Goal: Task Accomplishment & Management: Manage account settings

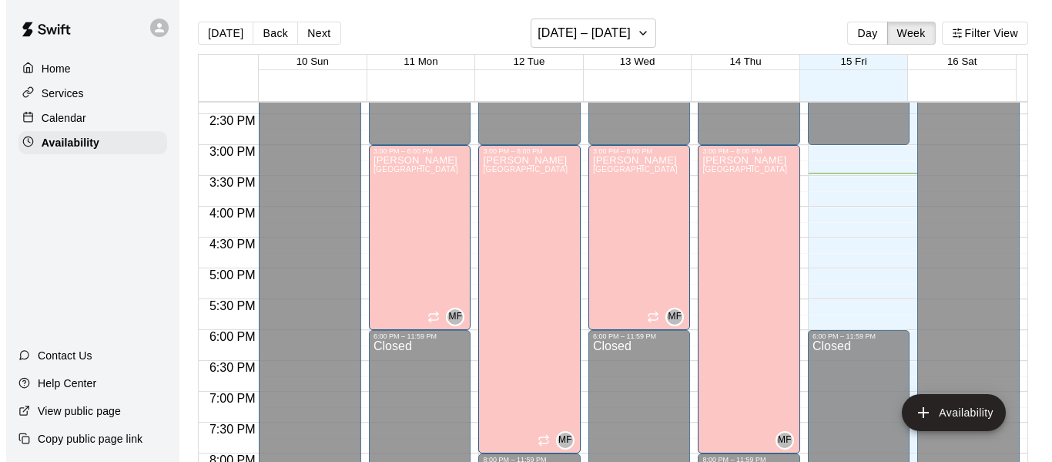
scroll to position [881, 0]
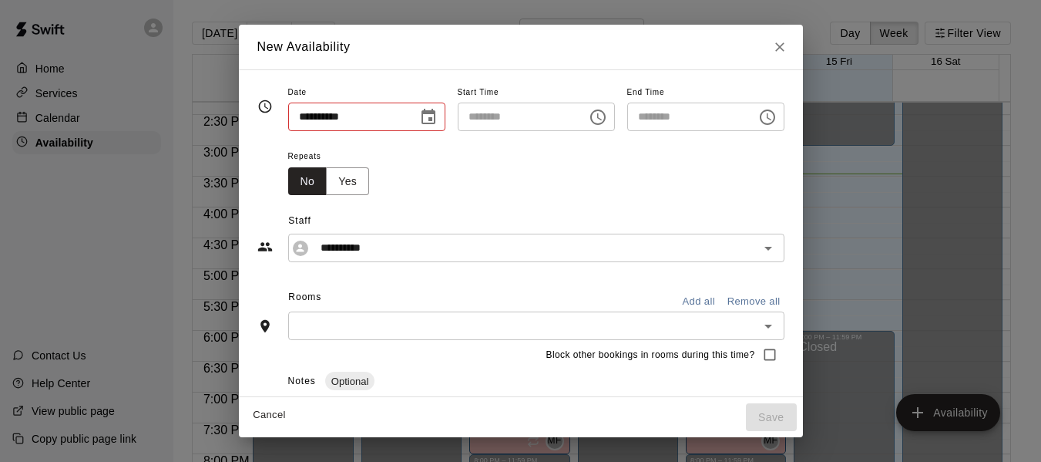
type input "**********"
type input "********"
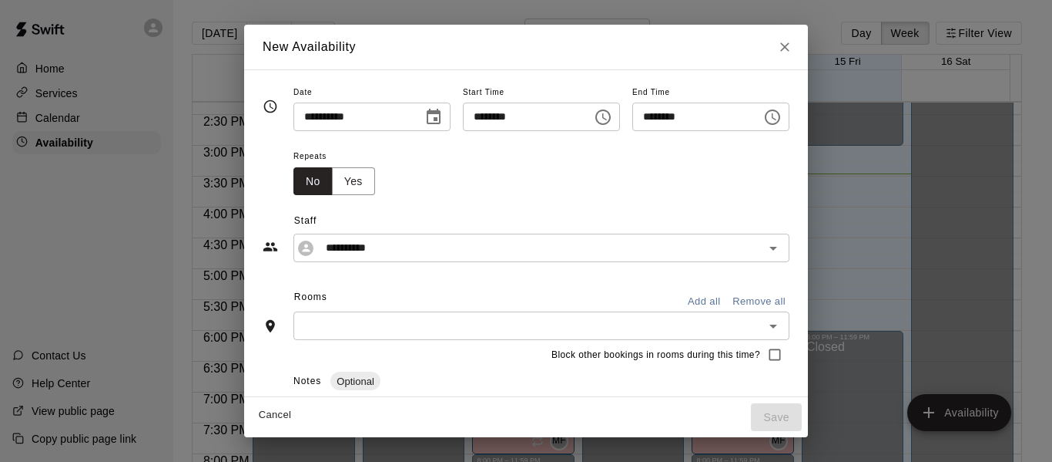
click at [782, 116] on icon "Choose time, selected time is 4:30 PM" at bounding box center [773, 117] width 18 height 18
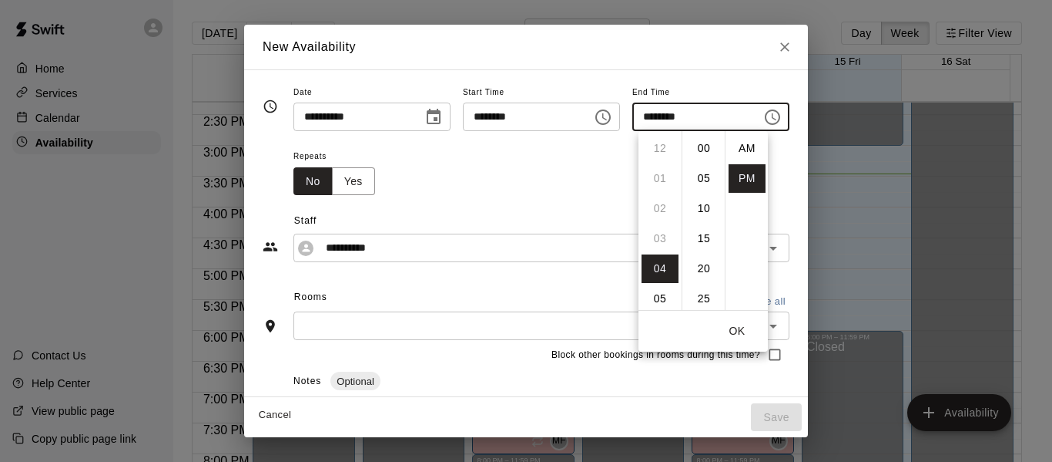
scroll to position [28, 0]
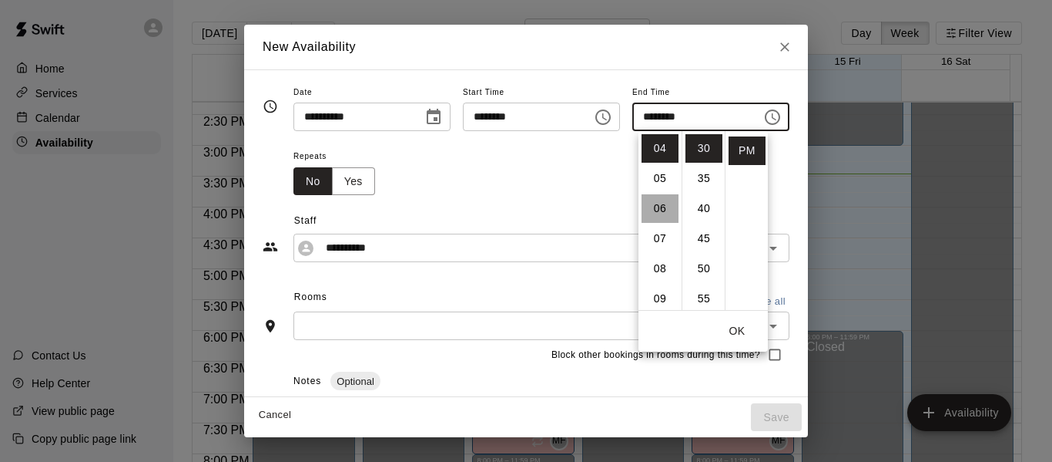
click at [661, 207] on li "06" at bounding box center [660, 208] width 37 height 29
click at [700, 143] on li "00" at bounding box center [704, 148] width 37 height 29
type input "********"
click at [733, 327] on button "OK" at bounding box center [737, 331] width 49 height 29
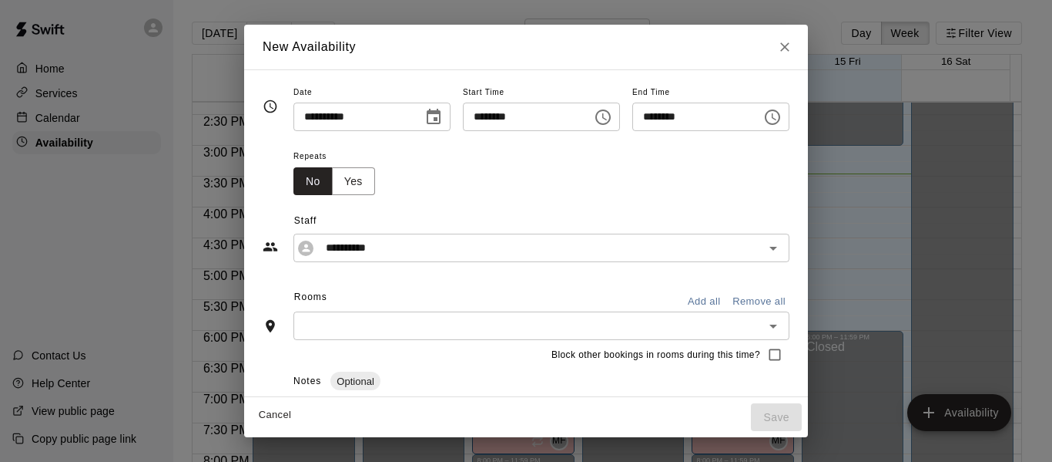
click at [723, 294] on button "Add all" at bounding box center [704, 302] width 49 height 24
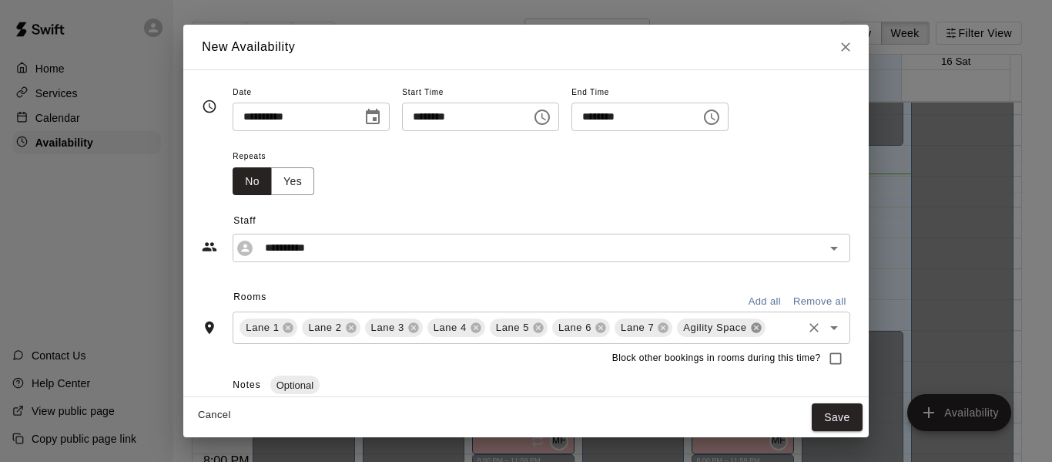
click at [752, 327] on icon at bounding box center [756, 327] width 12 height 12
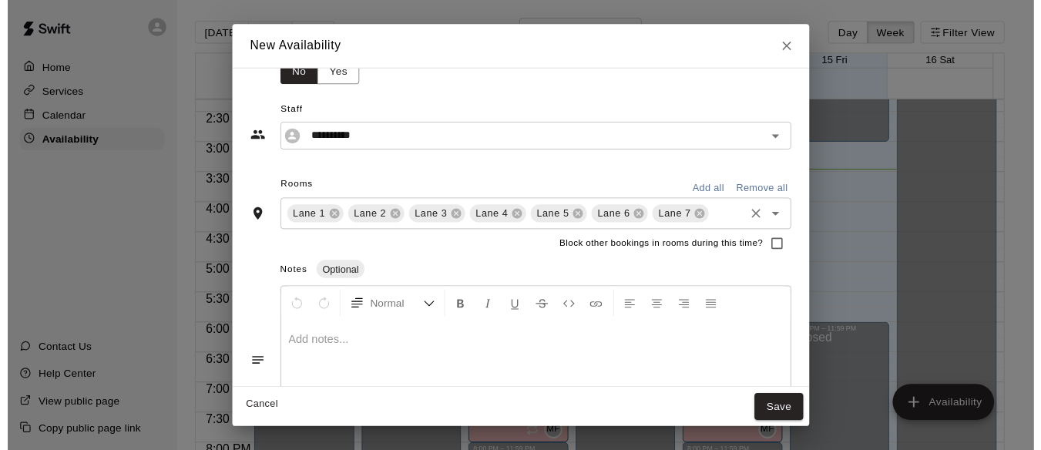
scroll to position [109, 0]
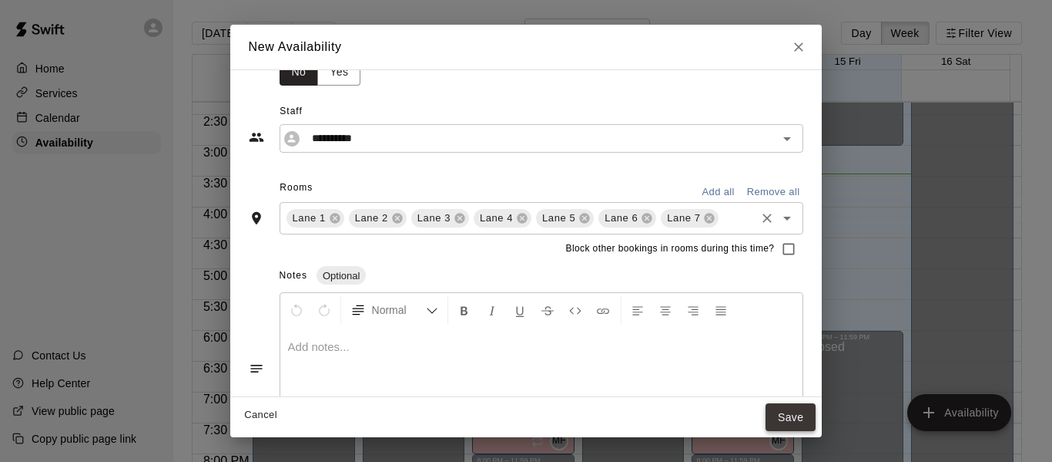
click at [814, 411] on button "Save" at bounding box center [791, 417] width 51 height 29
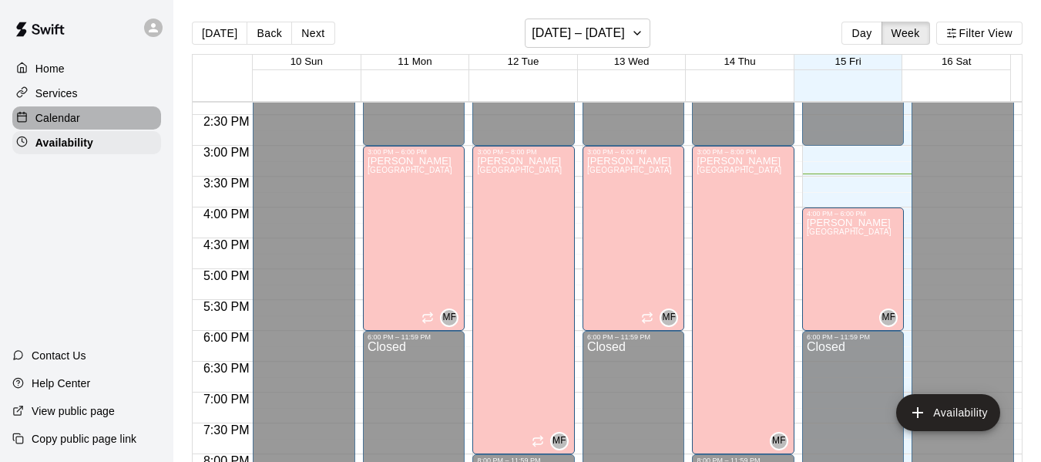
click at [63, 119] on p "Calendar" at bounding box center [57, 117] width 45 height 15
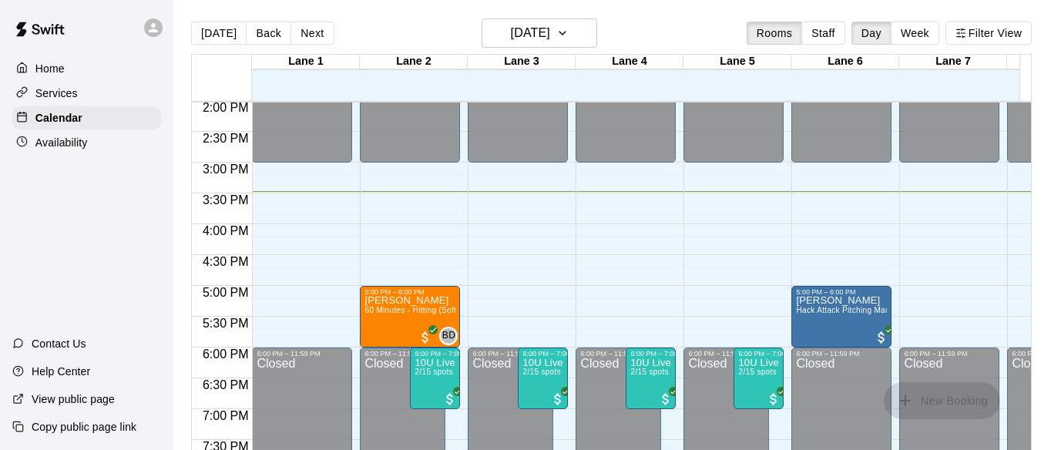
scroll to position [865, 0]
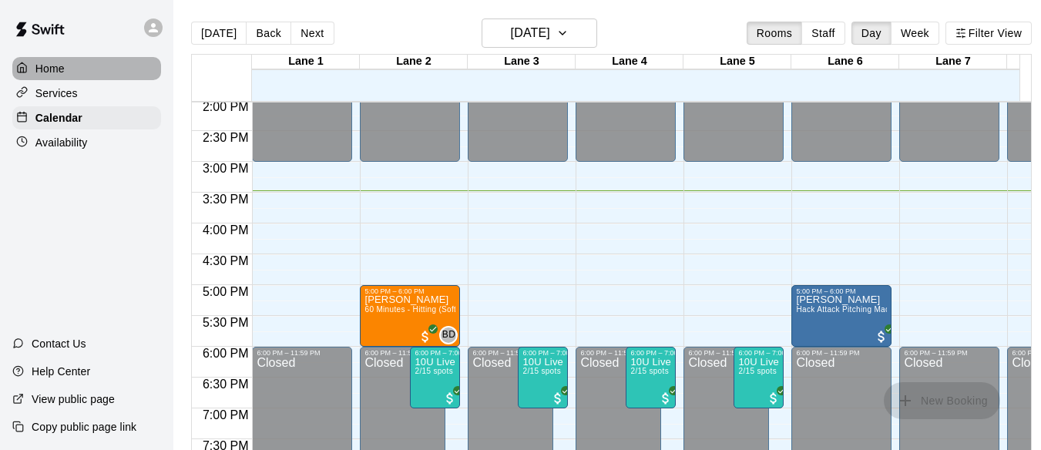
click at [49, 63] on p "Home" at bounding box center [49, 68] width 29 height 15
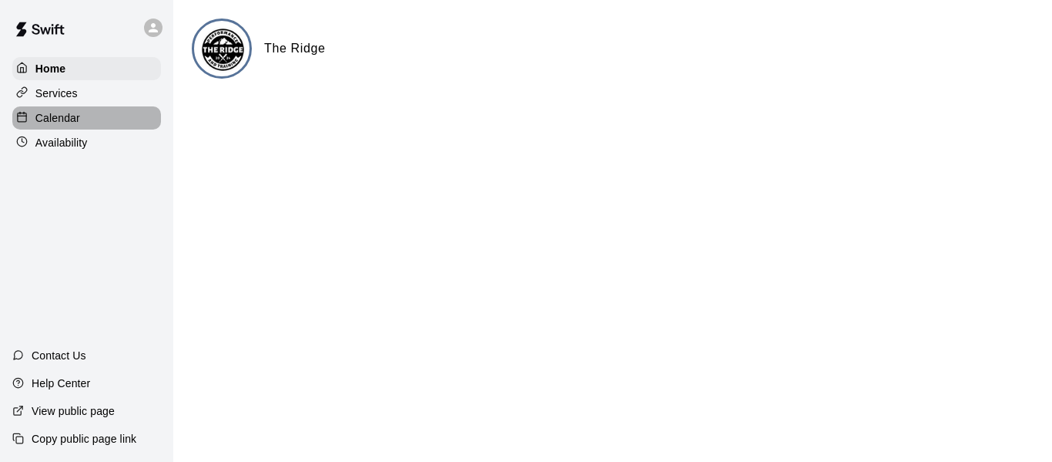
click at [69, 122] on p "Calendar" at bounding box center [57, 117] width 45 height 15
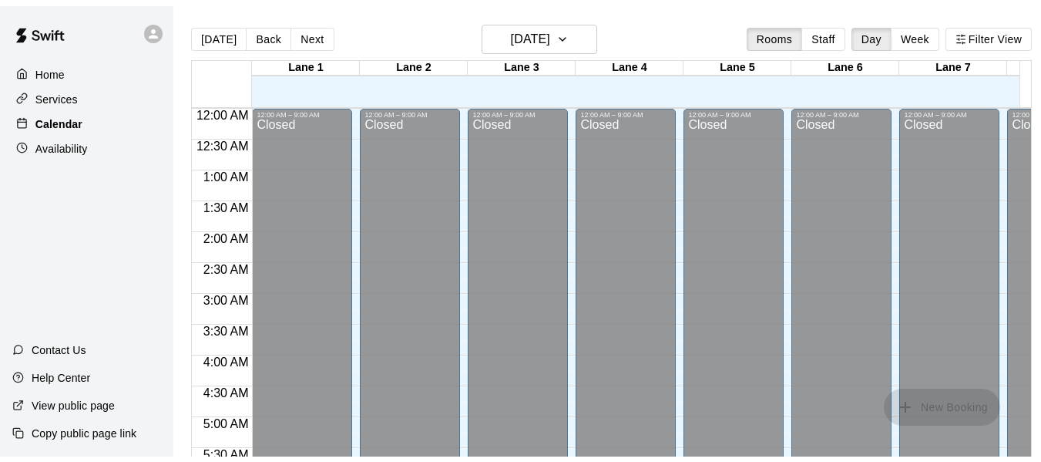
scroll to position [954, 0]
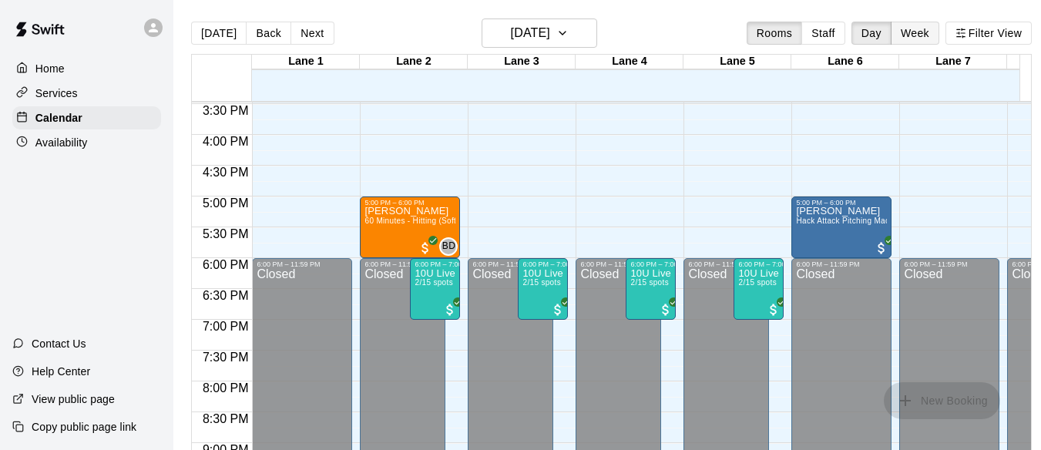
click at [925, 26] on button "Week" at bounding box center [915, 33] width 49 height 23
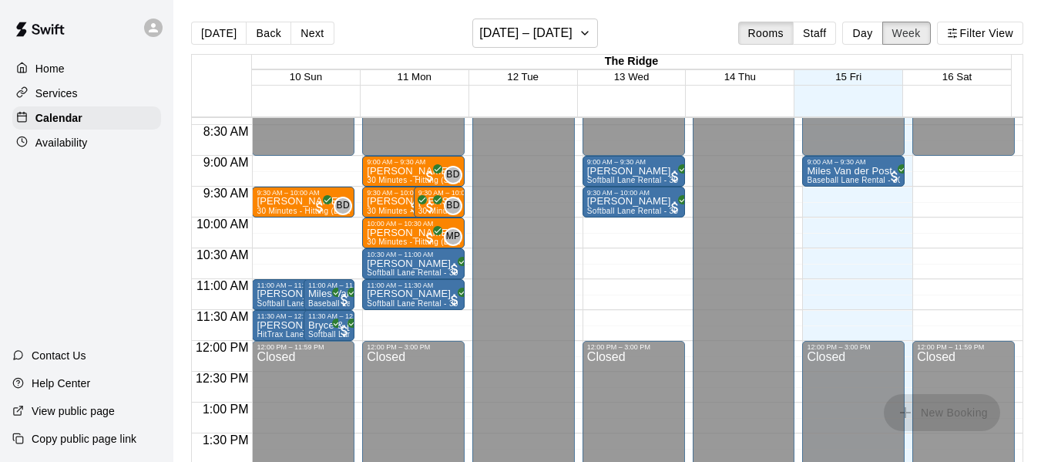
scroll to position [512, 0]
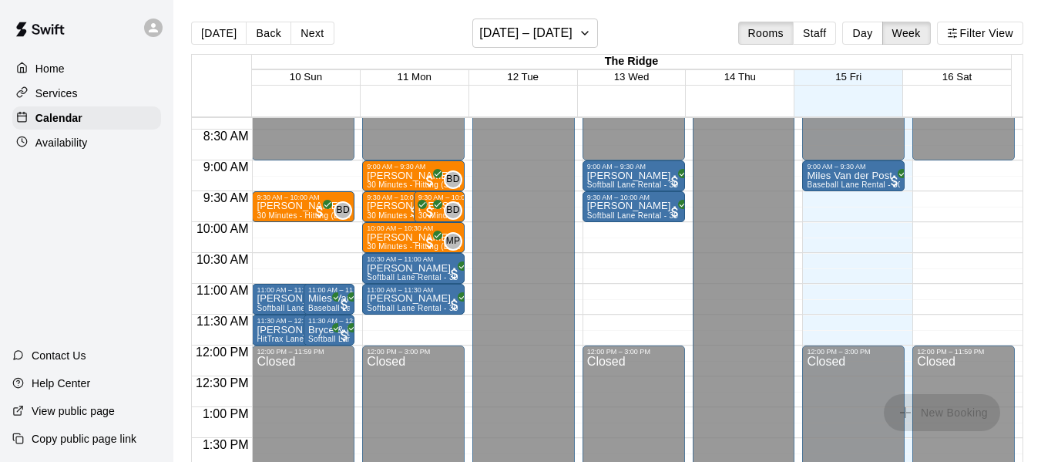
click at [85, 143] on p "Availability" at bounding box center [61, 142] width 52 height 15
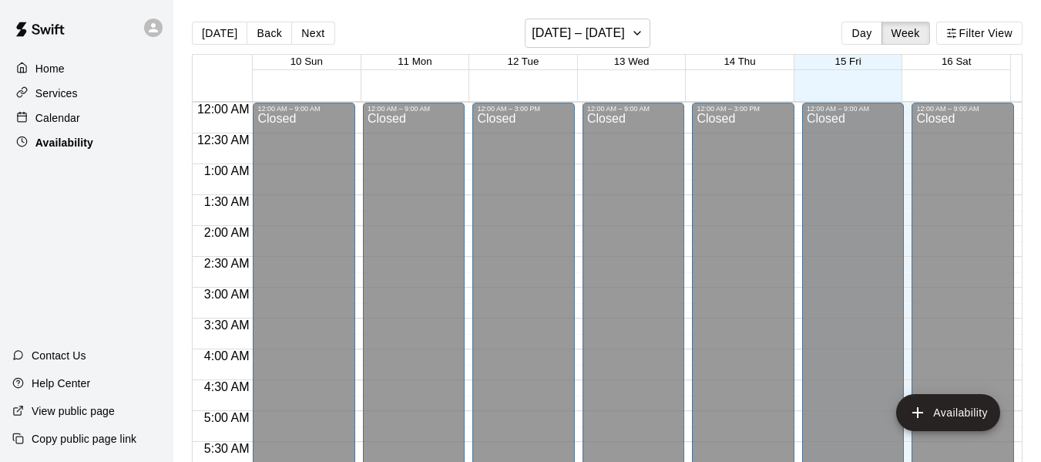
scroll to position [954, 0]
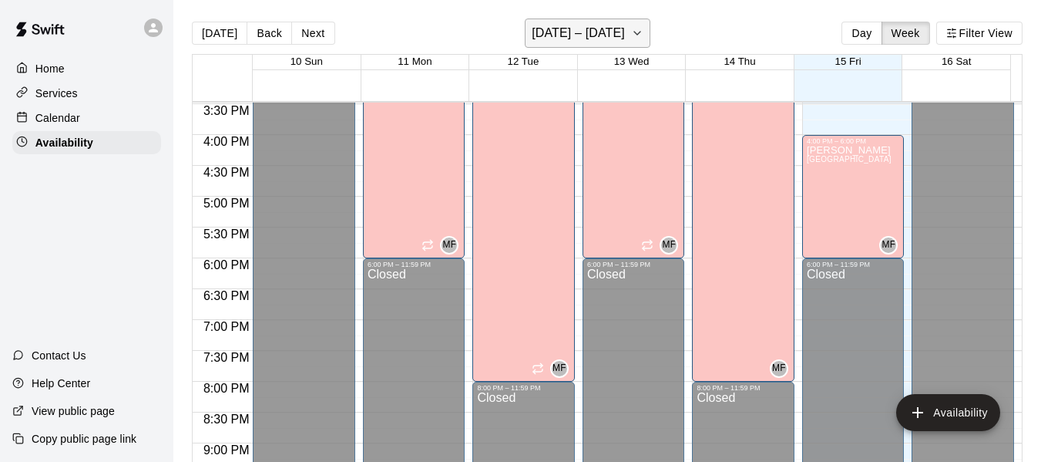
click at [631, 30] on icon "button" at bounding box center [637, 33] width 12 height 18
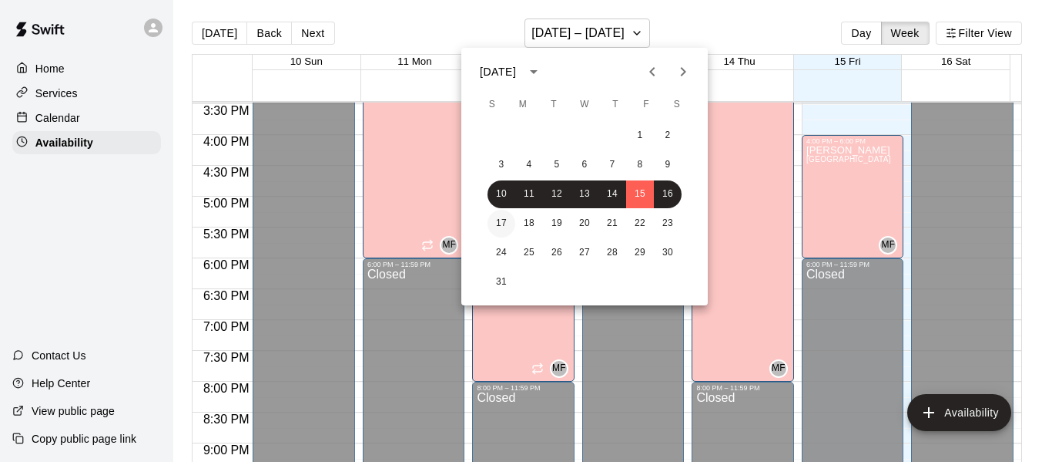
click at [502, 220] on button "17" at bounding box center [502, 224] width 28 height 28
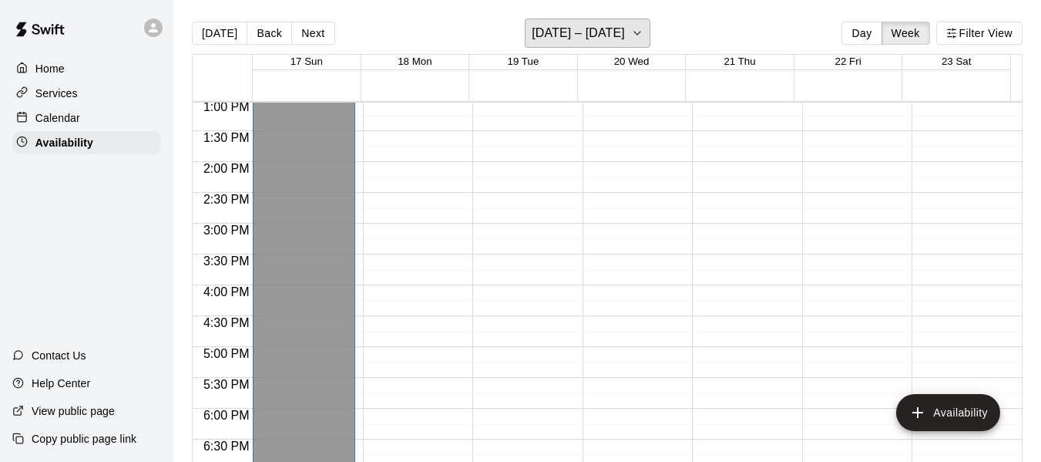
scroll to position [801, 0]
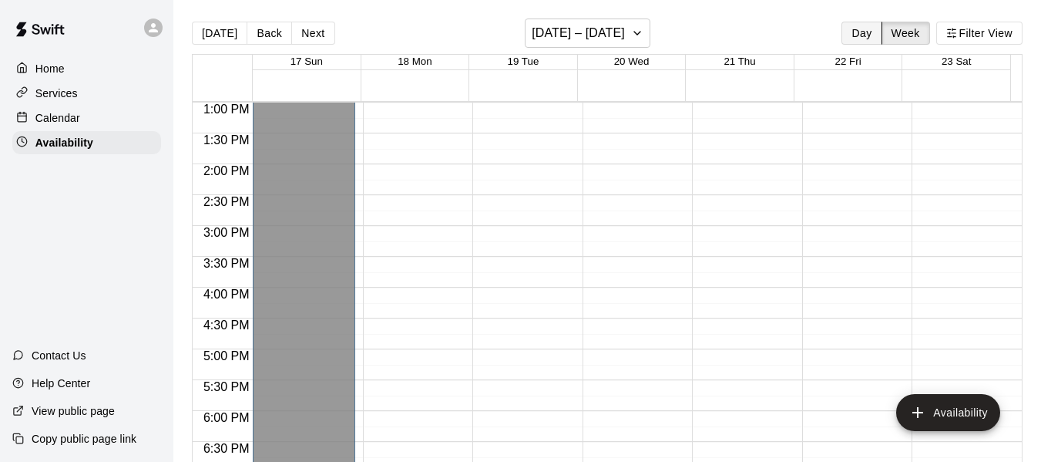
click at [851, 28] on button "Day" at bounding box center [861, 33] width 40 height 23
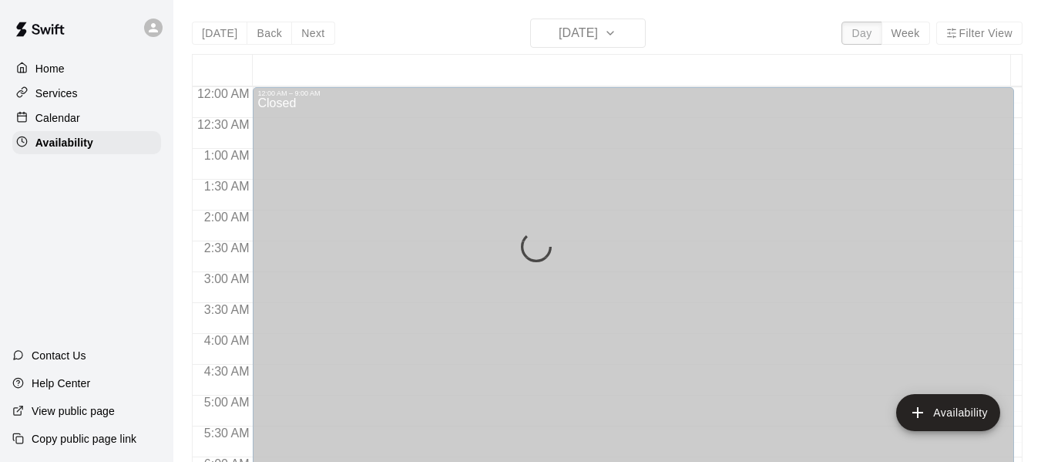
scroll to position [955, 0]
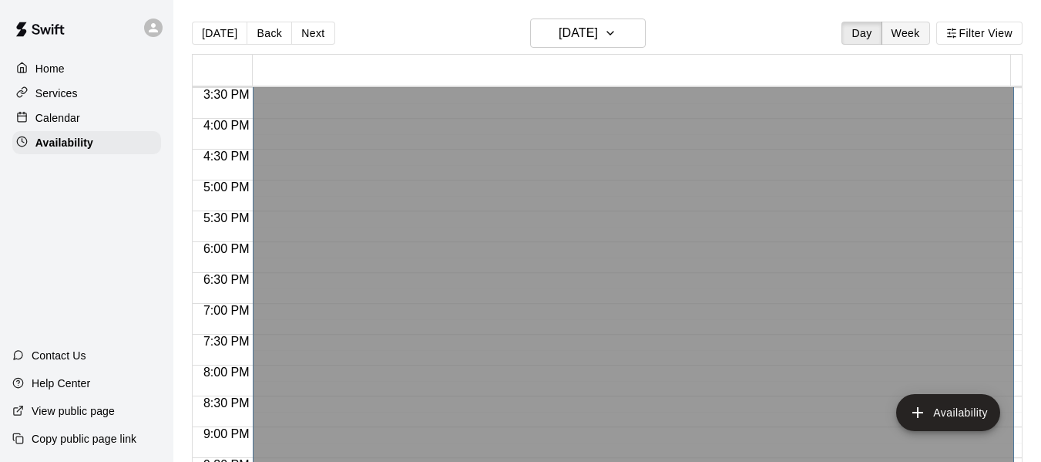
click at [911, 31] on button "Week" at bounding box center [905, 33] width 49 height 23
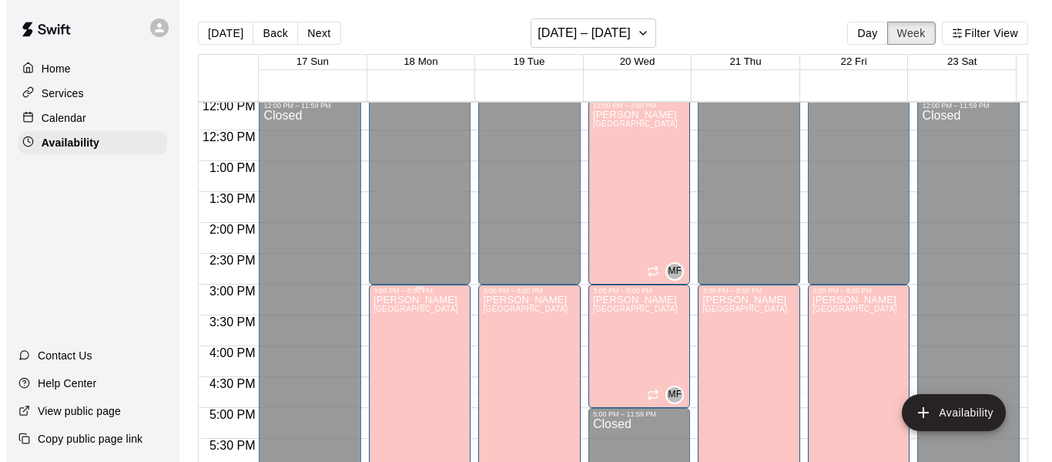
scroll to position [744, 0]
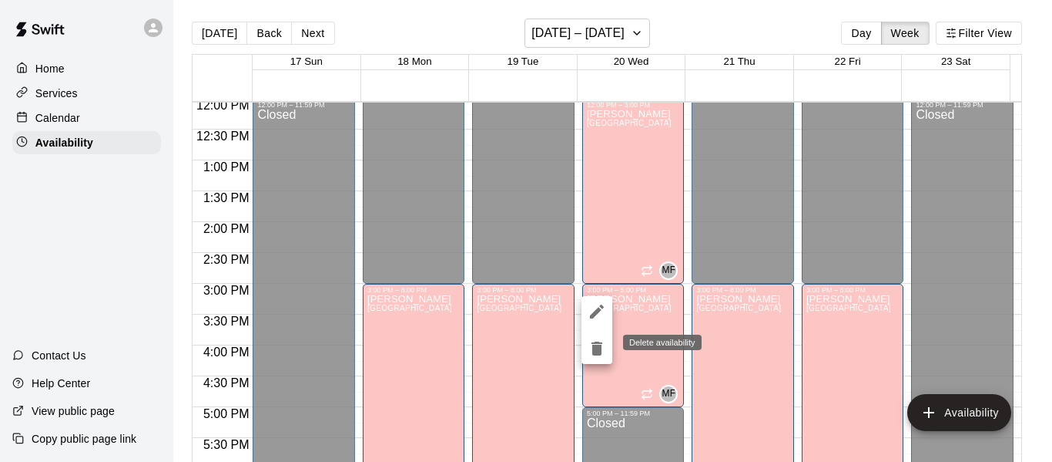
click at [598, 347] on icon "delete" at bounding box center [597, 348] width 11 height 14
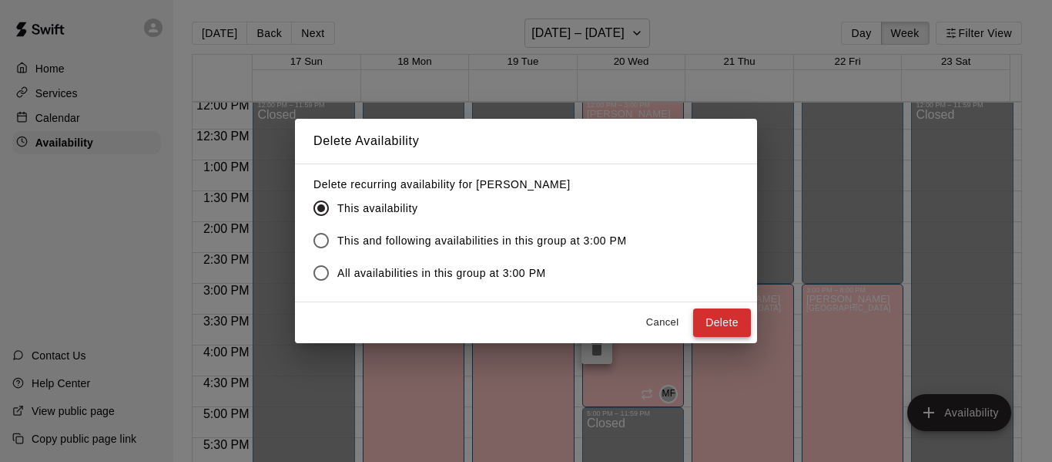
click at [730, 323] on button "Delete" at bounding box center [722, 322] width 58 height 29
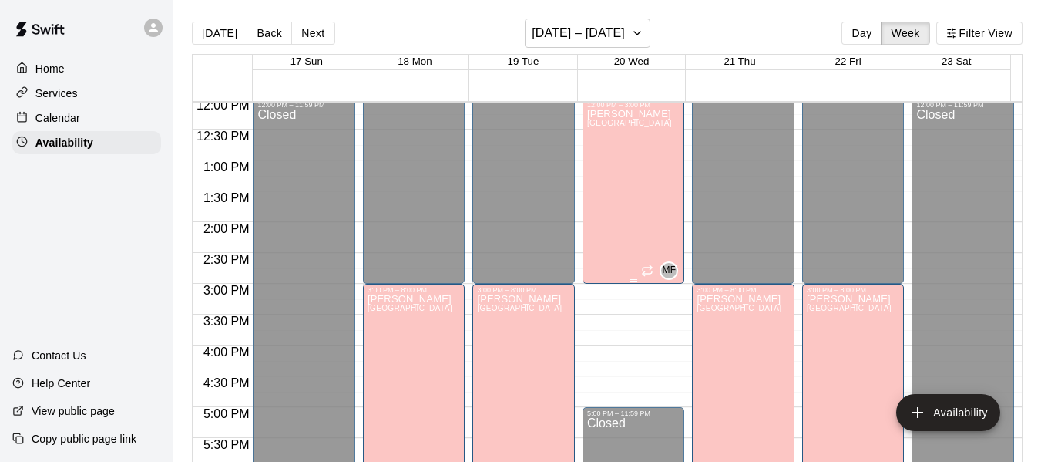
click at [604, 217] on div "[PERSON_NAME][GEOGRAPHIC_DATA][PERSON_NAME][PERSON_NAME][PERSON_NAME][PERSON_NA…" at bounding box center [629, 340] width 85 height 462
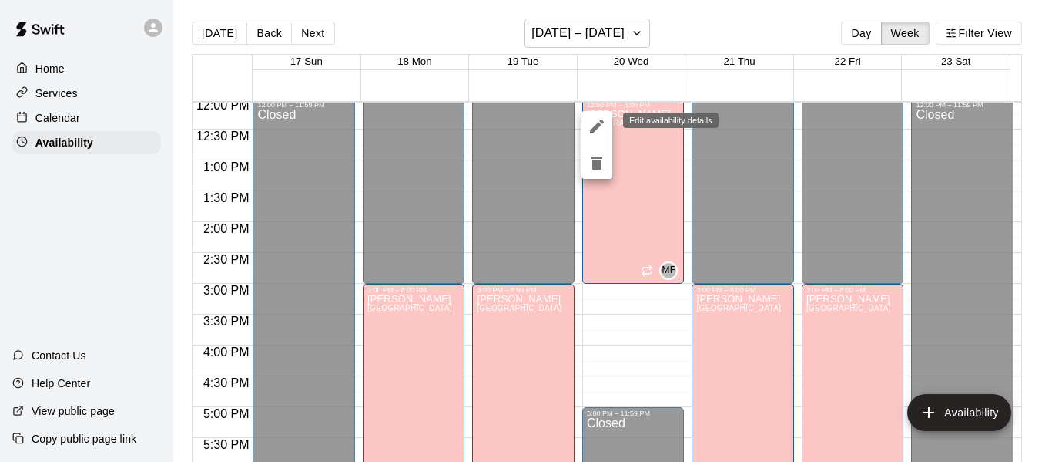
click at [595, 119] on icon "edit" at bounding box center [597, 126] width 18 height 18
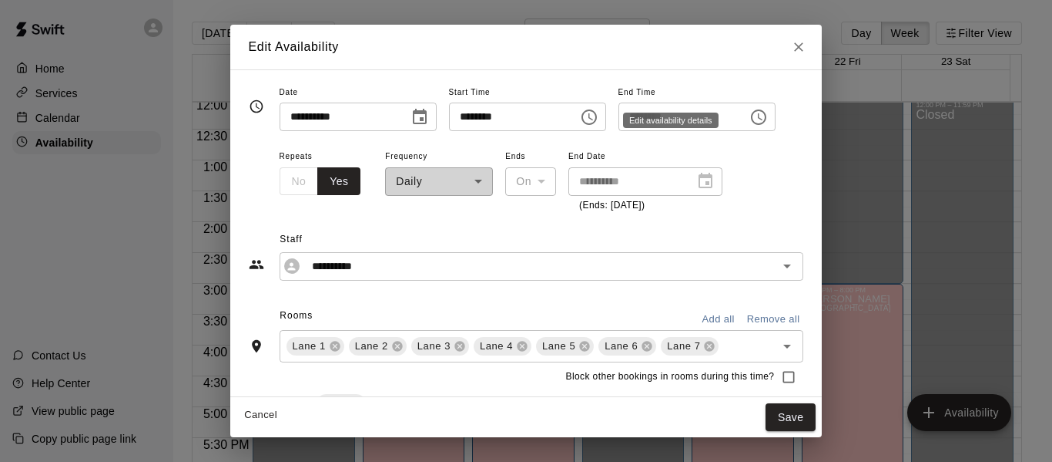
type input "**********"
click at [768, 121] on icon "Choose time, selected time is 3:00 PM" at bounding box center [759, 117] width 18 height 18
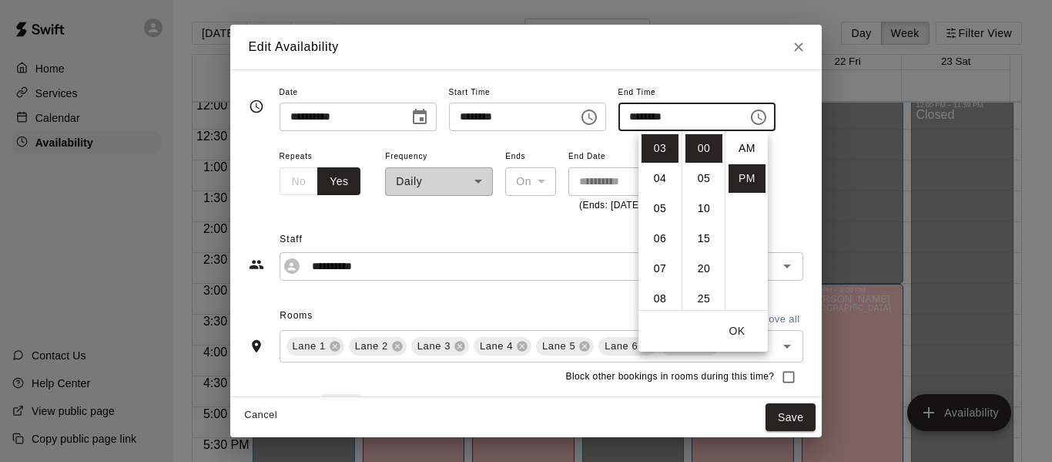
scroll to position [28, 0]
click at [660, 210] on li "05" at bounding box center [660, 208] width 37 height 29
type input "********"
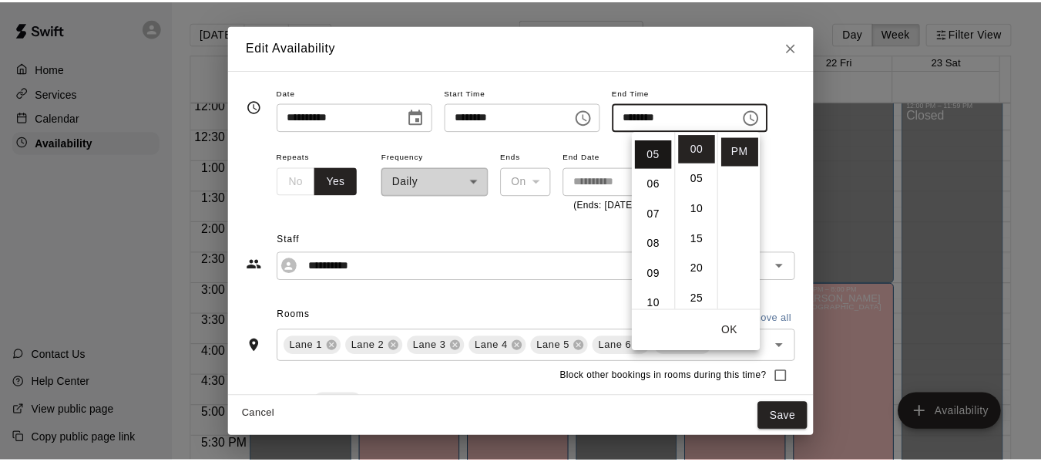
scroll to position [150, 0]
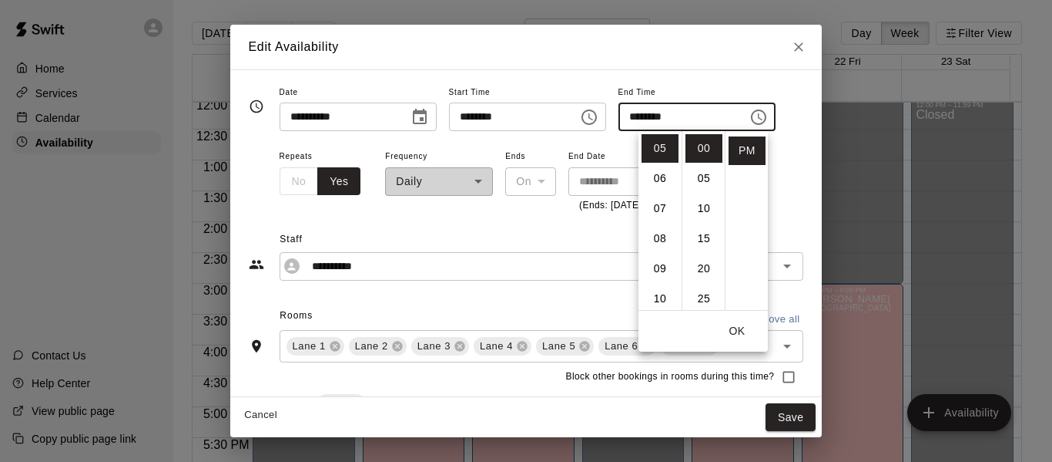
click at [734, 328] on button "OK" at bounding box center [737, 331] width 49 height 29
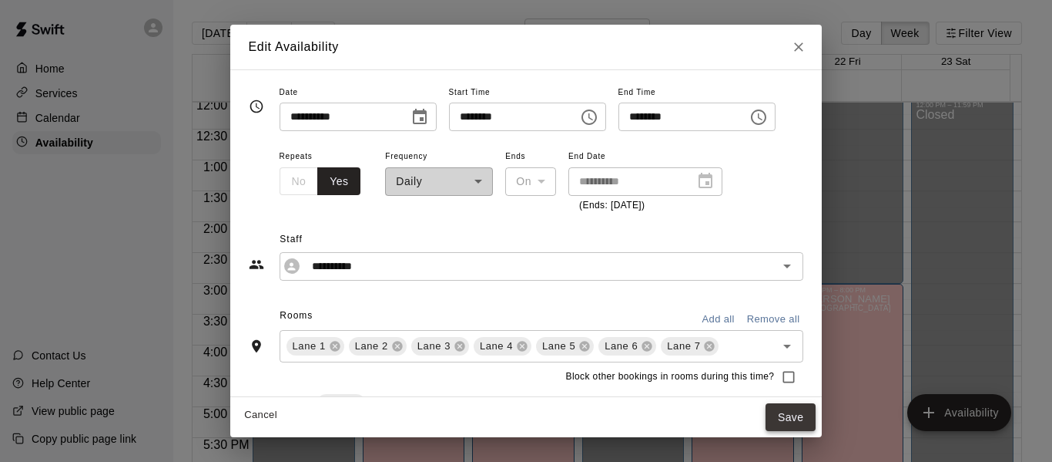
click at [813, 416] on button "Save" at bounding box center [791, 417] width 51 height 29
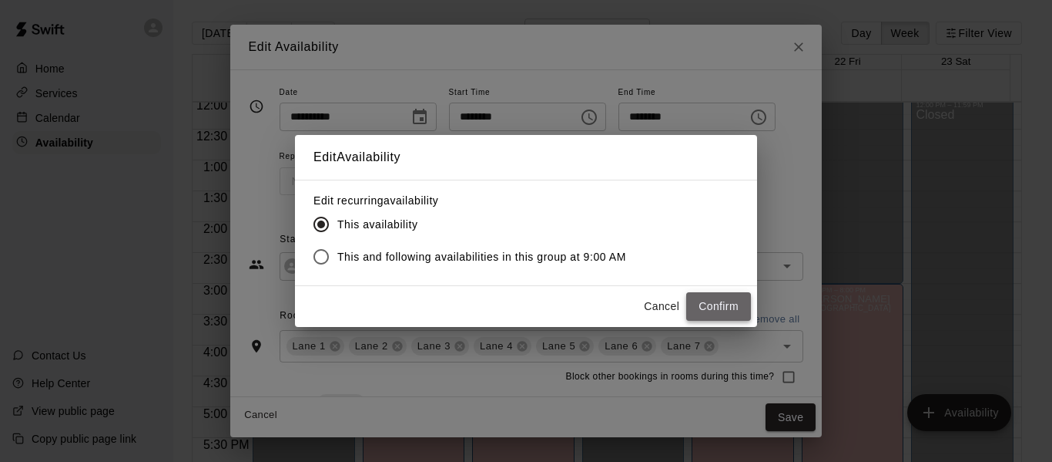
click at [712, 300] on button "Confirm" at bounding box center [719, 306] width 65 height 29
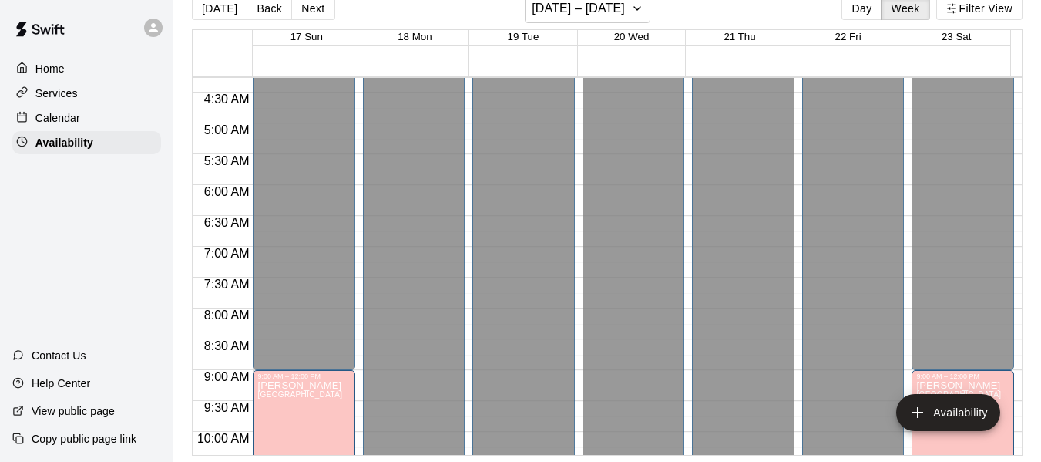
scroll to position [0, 0]
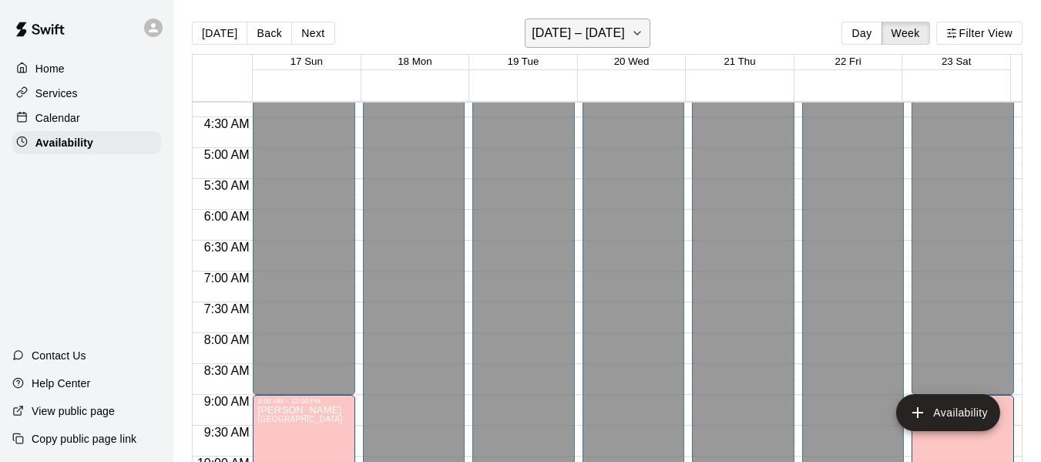
click at [633, 34] on icon "button" at bounding box center [637, 33] width 12 height 18
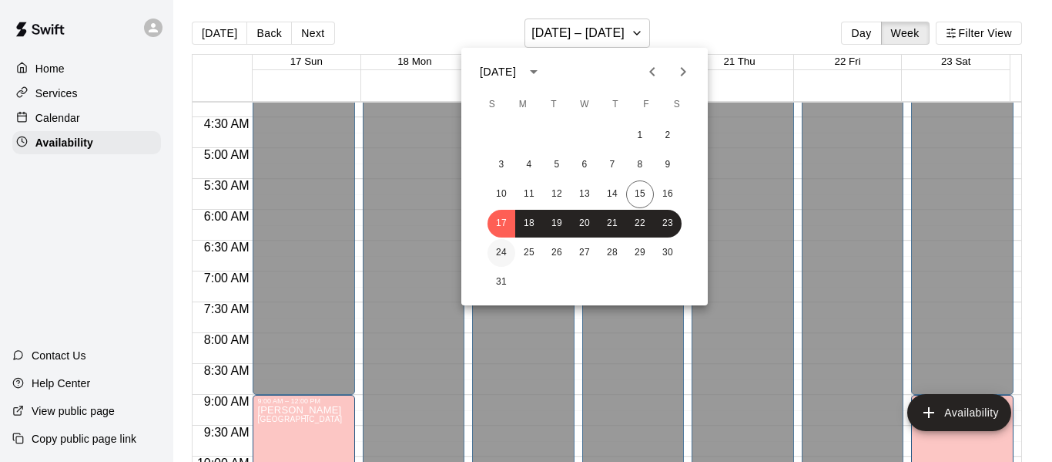
click at [499, 249] on button "24" at bounding box center [502, 253] width 28 height 28
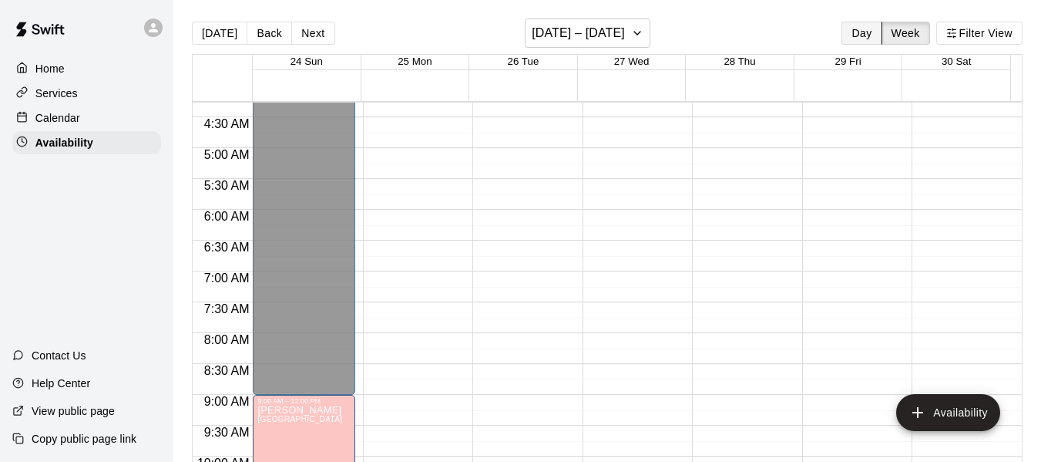
click at [864, 29] on button "Day" at bounding box center [861, 33] width 40 height 23
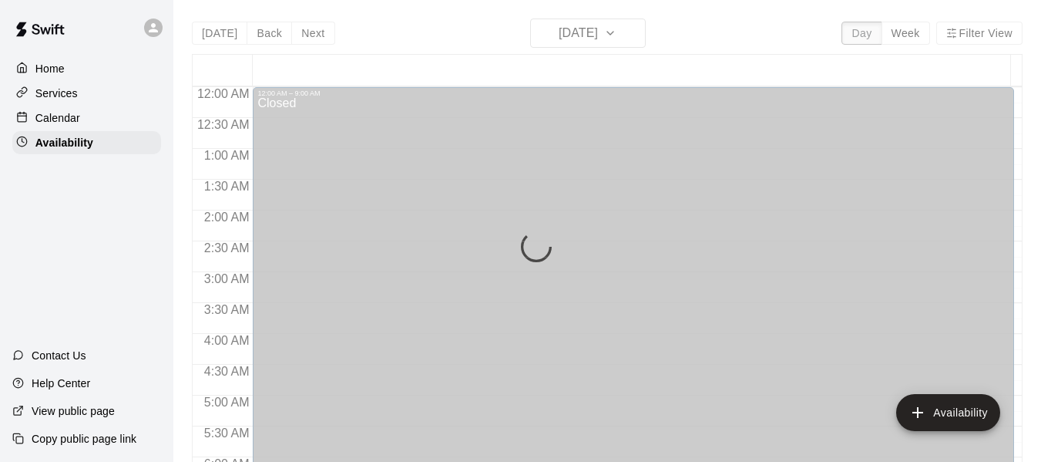
scroll to position [955, 0]
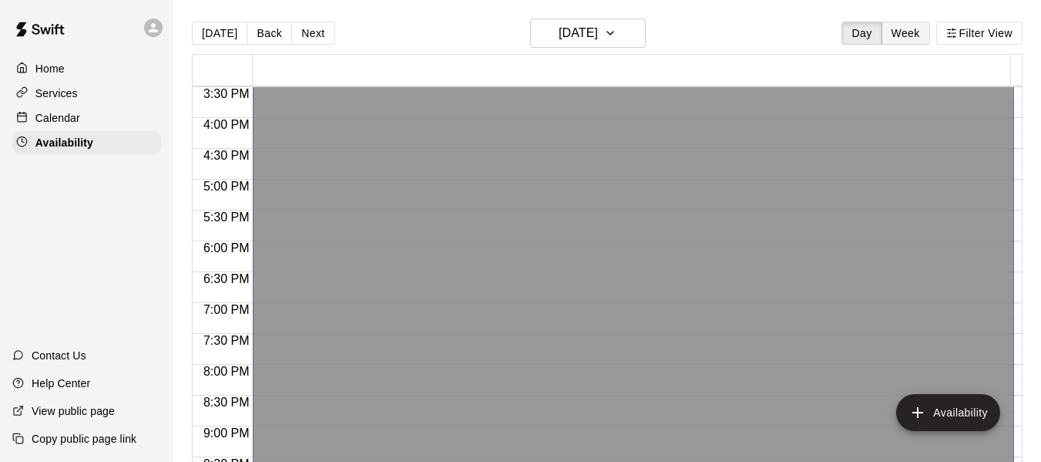
click at [905, 31] on button "Week" at bounding box center [905, 33] width 49 height 23
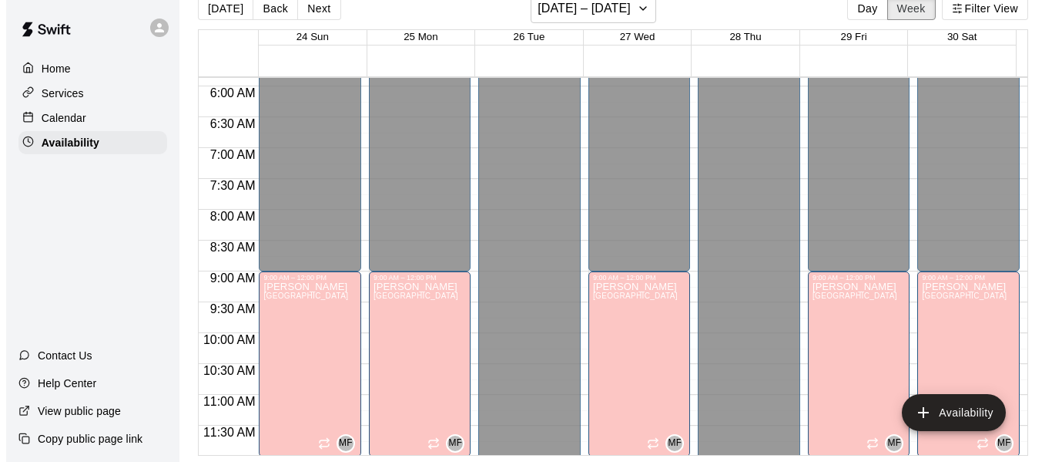
scroll to position [450, 0]
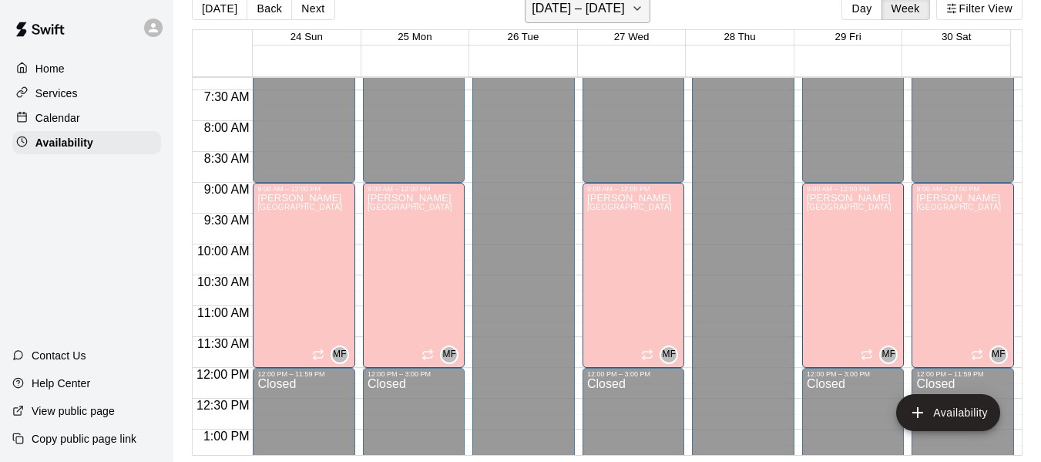
click at [634, 8] on icon "button" at bounding box center [637, 8] width 6 height 3
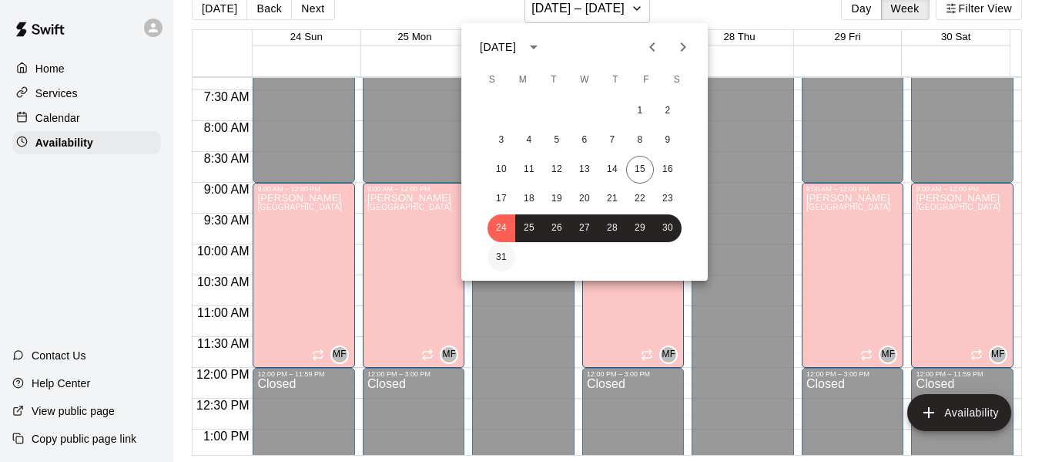
click at [502, 259] on button "31" at bounding box center [502, 257] width 28 height 28
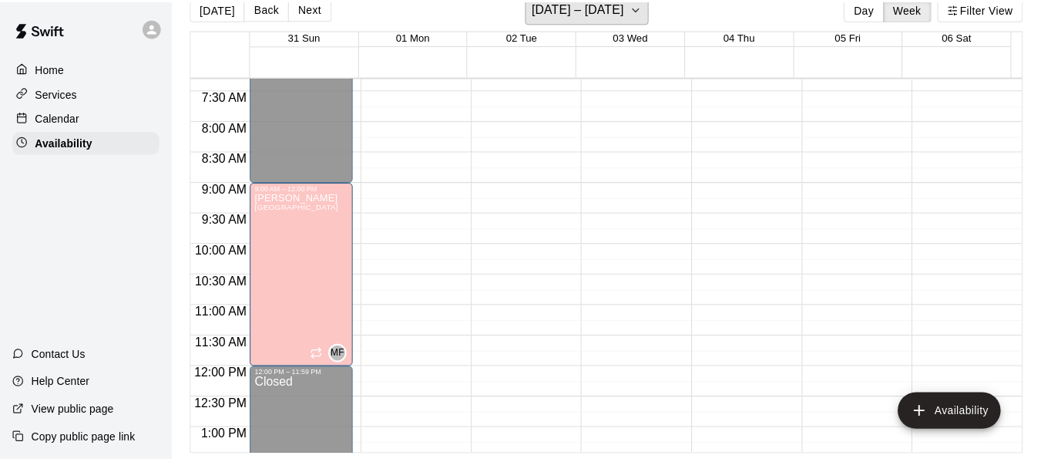
scroll to position [18, 0]
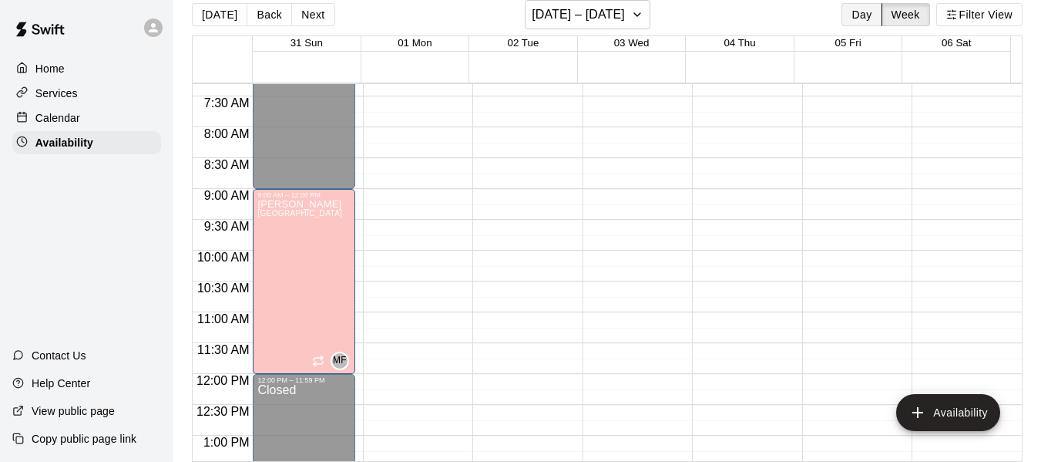
click at [854, 6] on button "Day" at bounding box center [861, 14] width 40 height 23
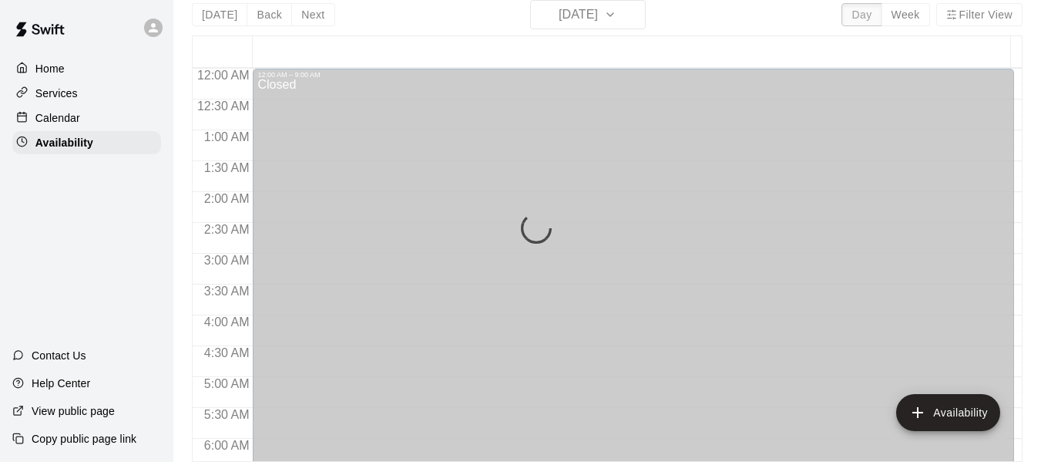
scroll to position [956, 0]
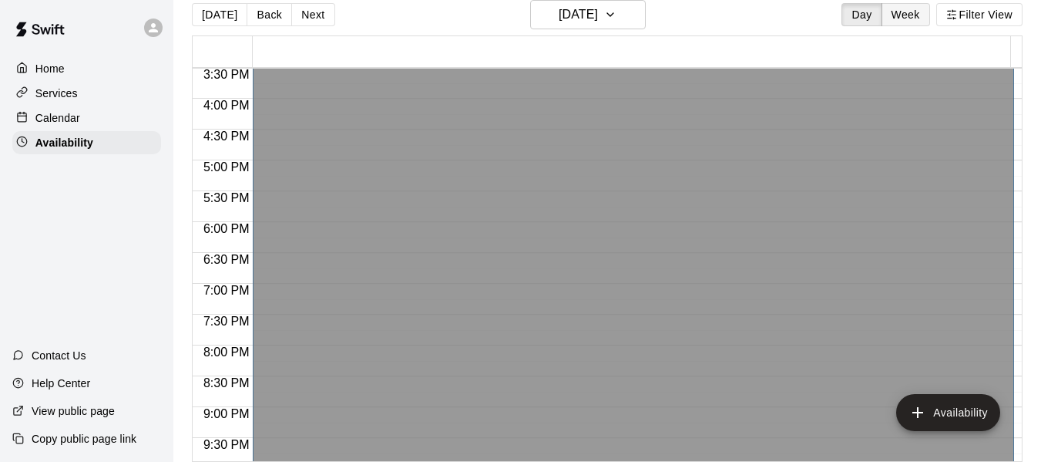
click at [903, 10] on button "Week" at bounding box center [905, 14] width 49 height 23
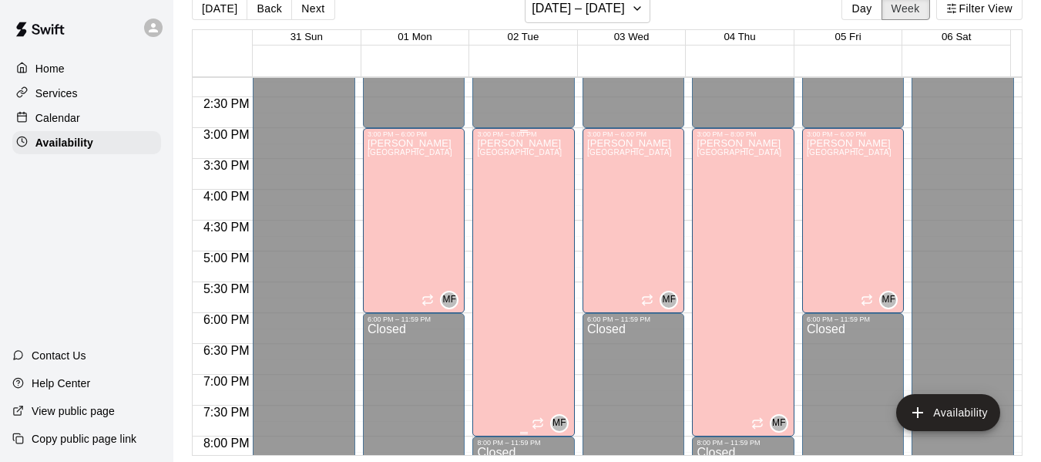
scroll to position [885, 0]
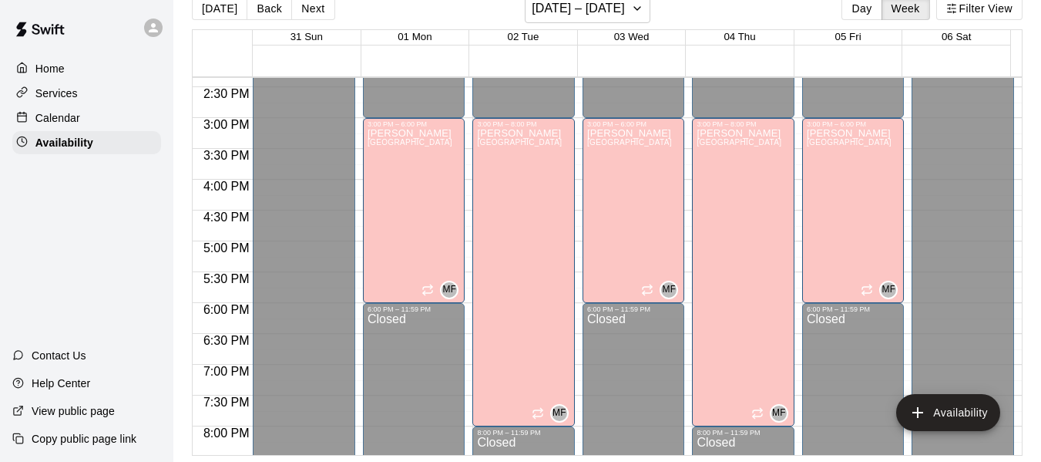
click at [48, 64] on p "Home" at bounding box center [49, 68] width 29 height 15
